Goal: Find specific page/section: Find specific page/section

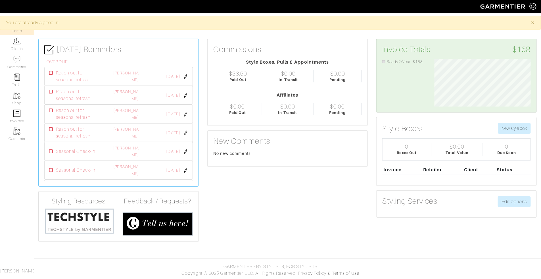
scroll to position [48, 105]
drag, startPoint x: 22, startPoint y: 47, endPoint x: 26, endPoint y: 46, distance: 4.3
click at [22, 47] on link "Clients" at bounding box center [17, 44] width 34 height 18
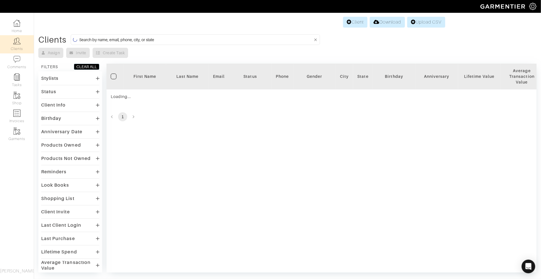
click at [132, 34] on form at bounding box center [195, 39] width 249 height 11
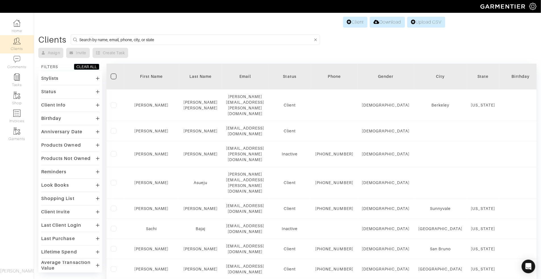
click at [129, 37] on input at bounding box center [195, 39] width 233 height 7
type input "keara"
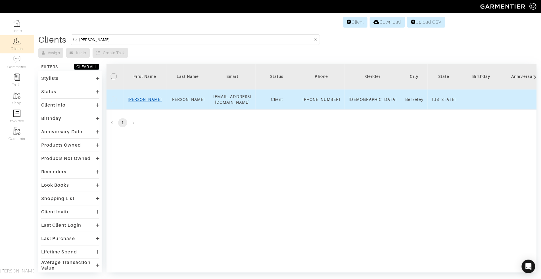
click at [145, 100] on link "Keara" at bounding box center [145, 99] width 34 height 5
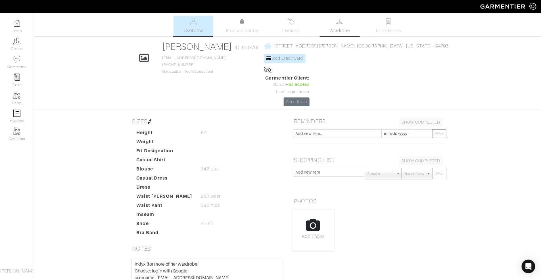
click at [338, 28] on span "Wardrobe" at bounding box center [339, 30] width 20 height 7
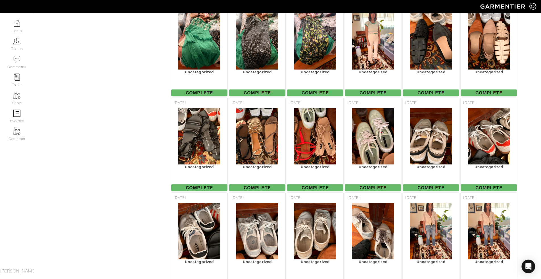
scroll to position [1096, 0]
